Goal: Transaction & Acquisition: Obtain resource

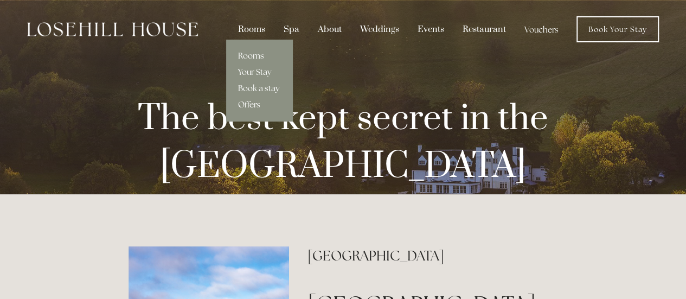
click at [251, 103] on link "Offers" at bounding box center [259, 104] width 66 height 16
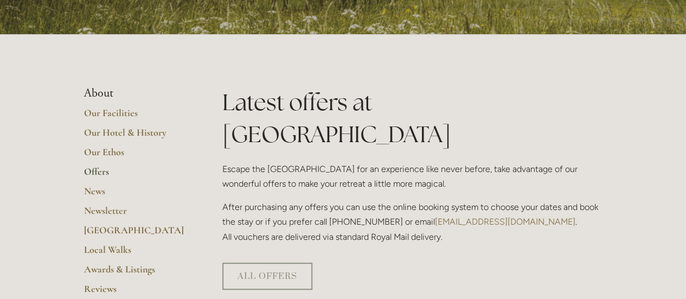
scroll to position [163, 0]
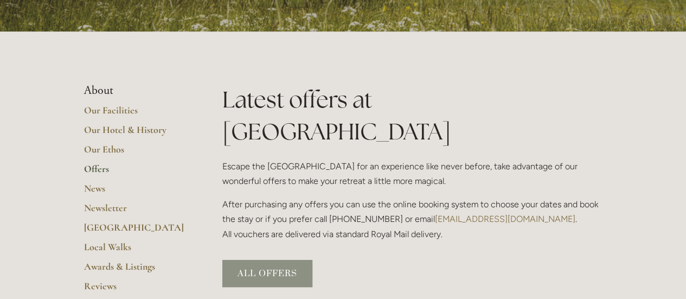
click at [298, 260] on link "ALL OFFERS" at bounding box center [267, 273] width 90 height 27
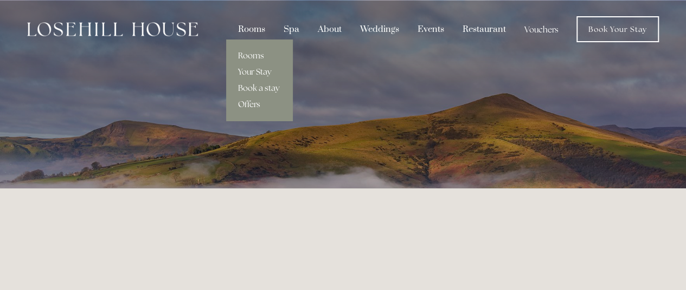
click at [257, 106] on link "Offers" at bounding box center [259, 104] width 66 height 16
